Goal: Task Accomplishment & Management: Use online tool/utility

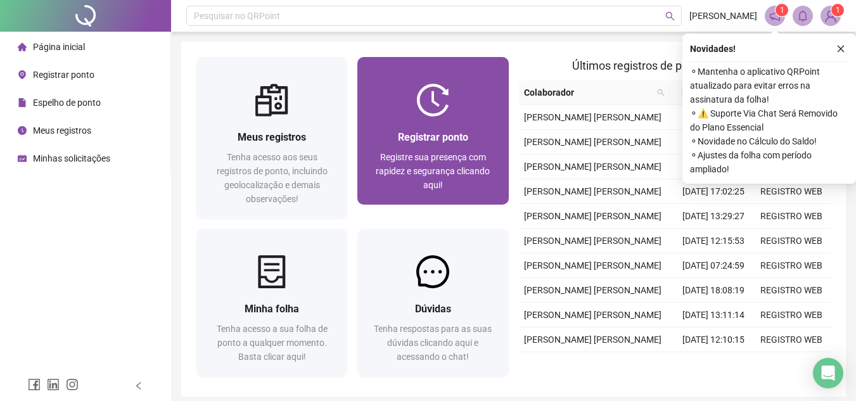
click at [457, 79] on div "Registrar ponto Registre sua presença com rapidez e segurança clicando aqui!" at bounding box center [432, 131] width 151 height 148
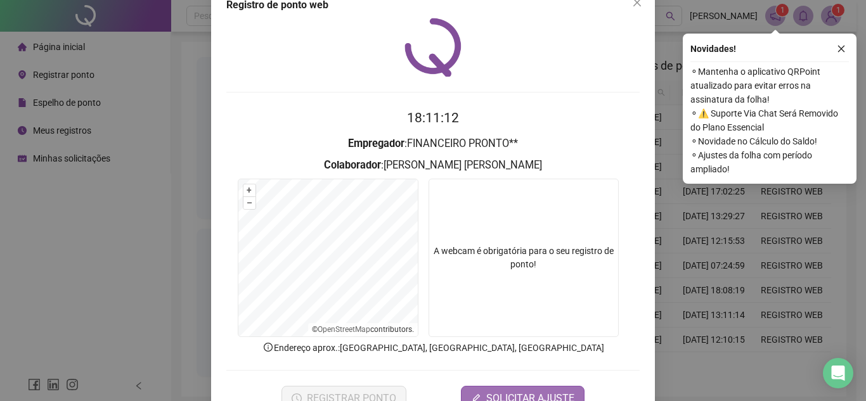
scroll to position [66, 0]
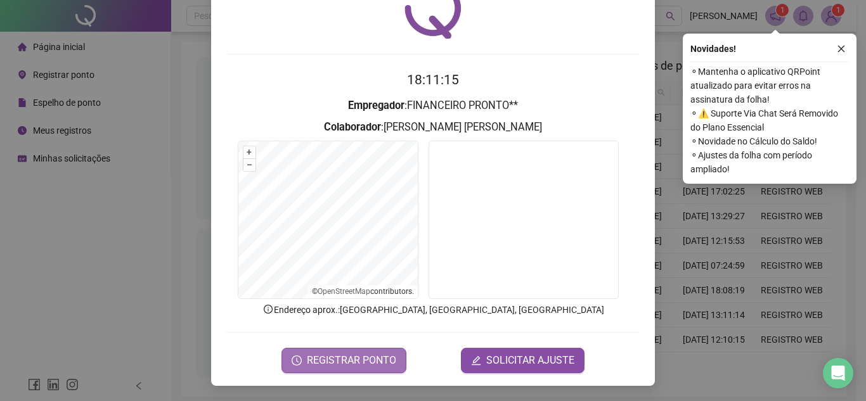
click at [362, 358] on span "REGISTRAR PONTO" at bounding box center [351, 360] width 89 height 15
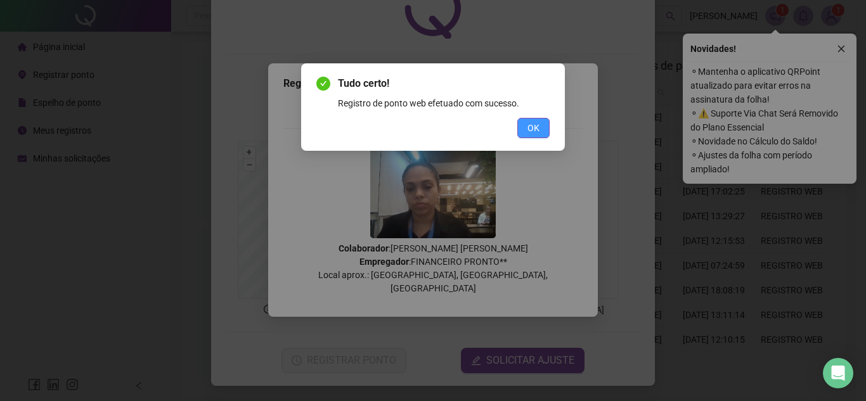
click at [532, 123] on span "OK" at bounding box center [533, 128] width 12 height 14
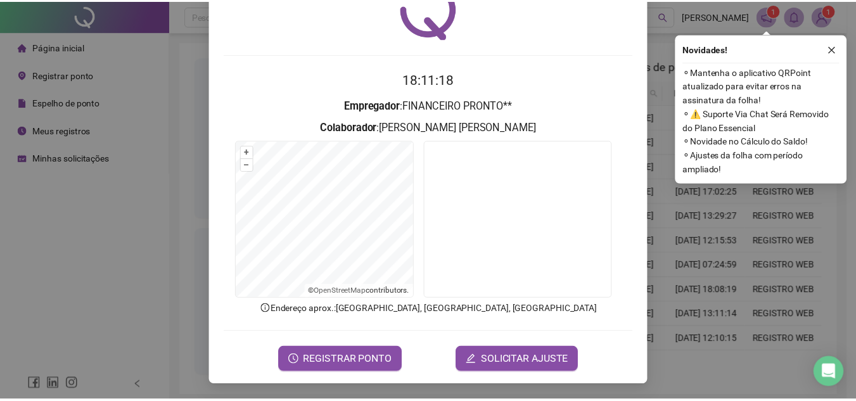
scroll to position [0, 0]
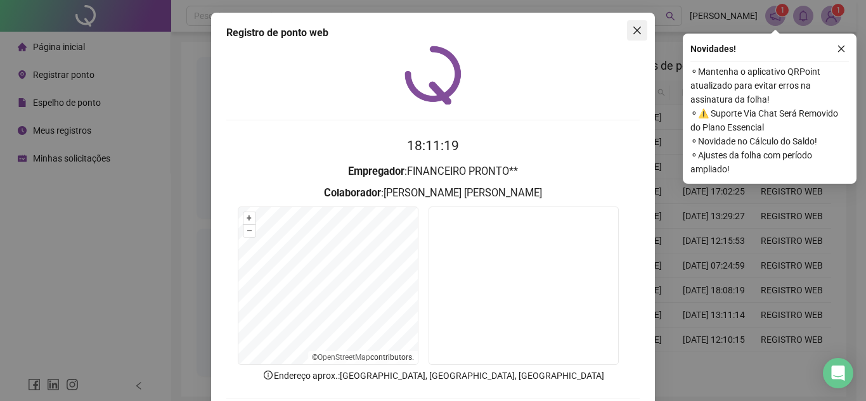
click at [633, 25] on icon "close" at bounding box center [637, 30] width 10 height 10
